Goal: Task Accomplishment & Management: Manage account settings

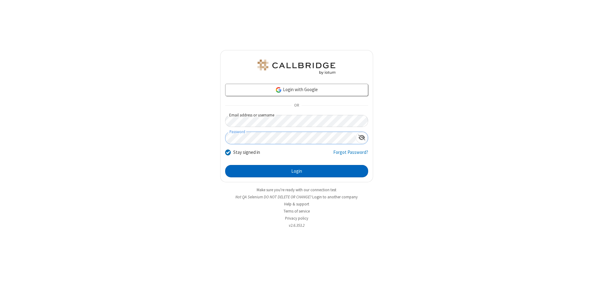
click at [296, 171] on button "Login" at bounding box center [296, 171] width 143 height 12
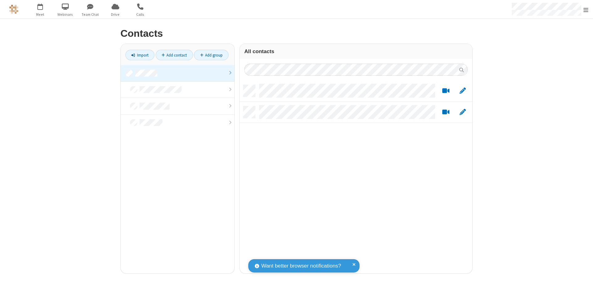
scroll to position [188, 228]
click at [177, 73] on link at bounding box center [178, 73] width 114 height 17
click at [174, 55] on link "Add contact" at bounding box center [174, 55] width 37 height 10
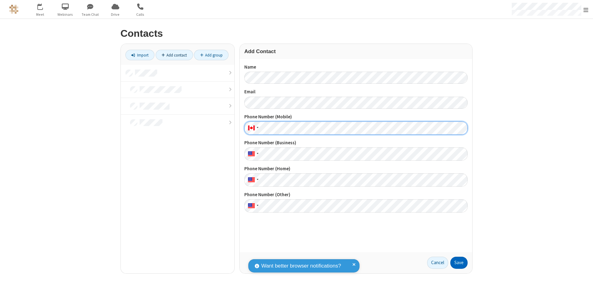
click at [459, 262] on button "Save" at bounding box center [458, 262] width 17 height 12
